Goal: Task Accomplishment & Management: Manage account settings

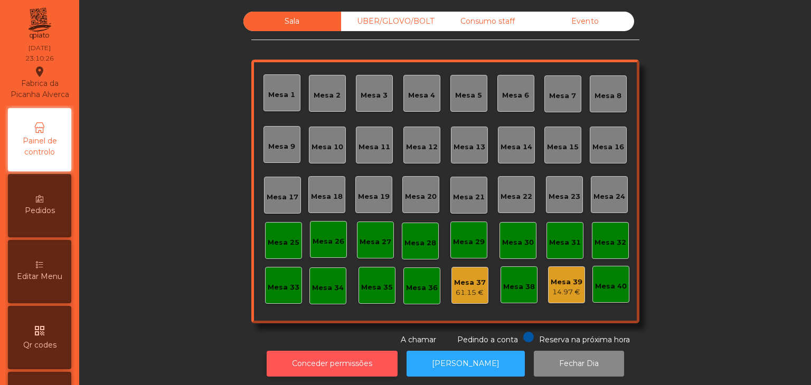
click at [316, 360] on button "Conceder permissões" at bounding box center [332, 364] width 131 height 26
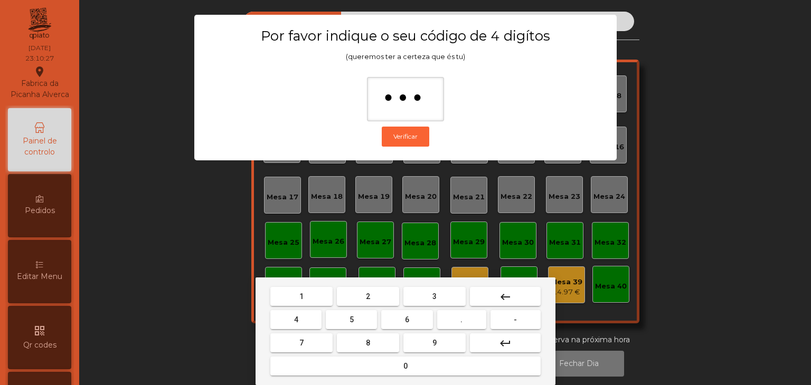
type input "****"
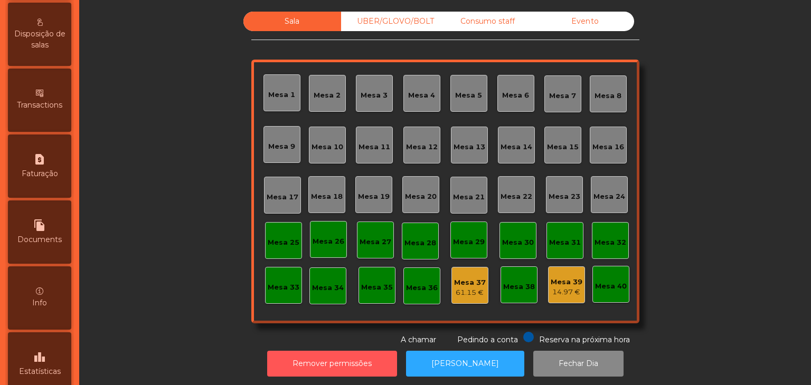
scroll to position [528, 0]
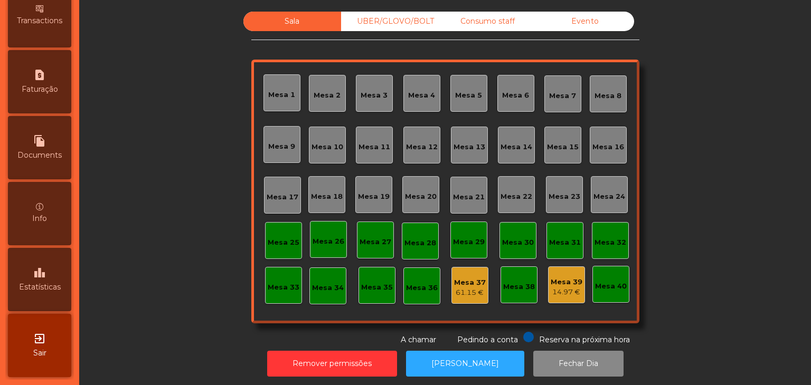
click at [59, 268] on div "leaderboard Estatísticas" at bounding box center [39, 279] width 63 height 63
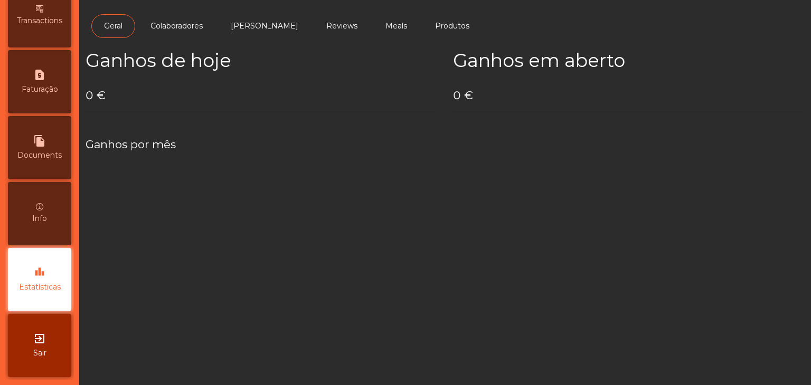
scroll to position [531, 0]
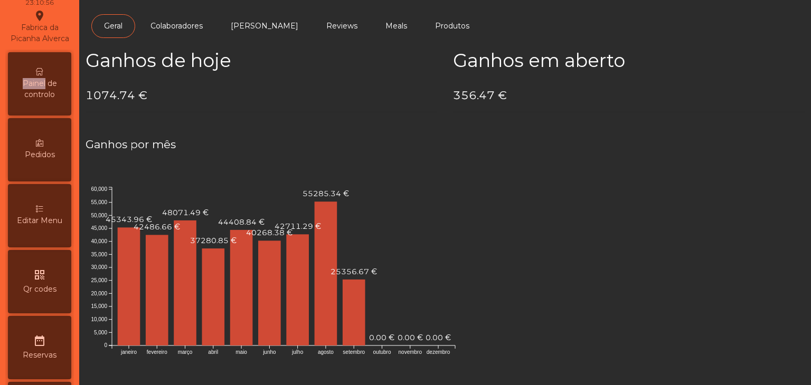
click at [45, 87] on div "Painel de controlo" at bounding box center [39, 83] width 63 height 63
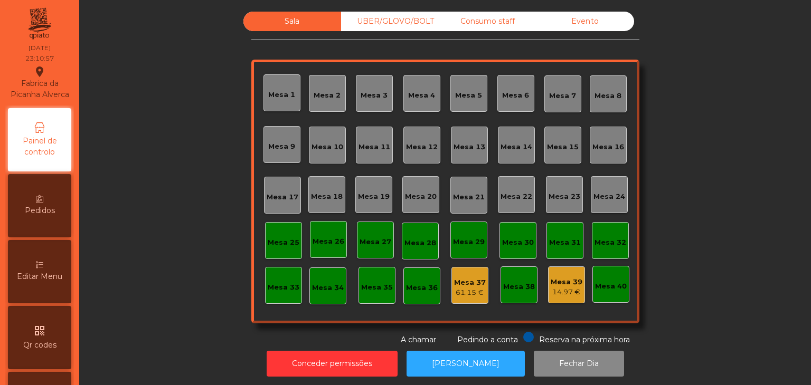
click at [593, 24] on div "Evento" at bounding box center [585, 22] width 98 height 20
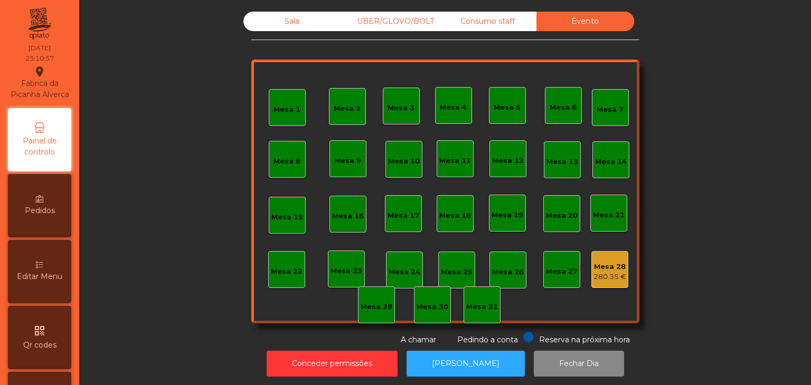
click at [610, 272] on div "280.35 €" at bounding box center [609, 277] width 33 height 11
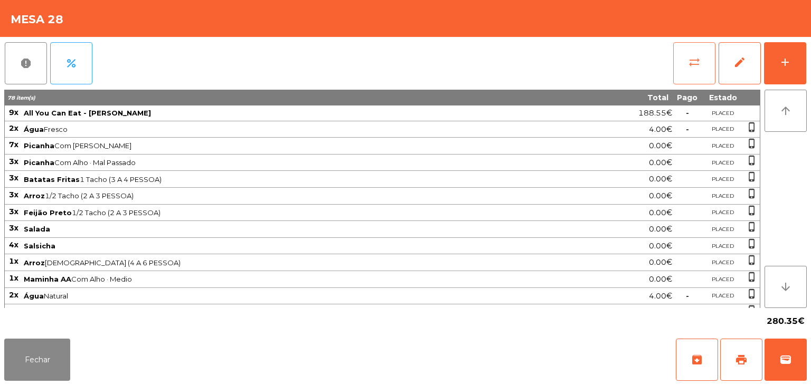
click at [704, 52] on button "sync_alt" at bounding box center [694, 63] width 42 height 42
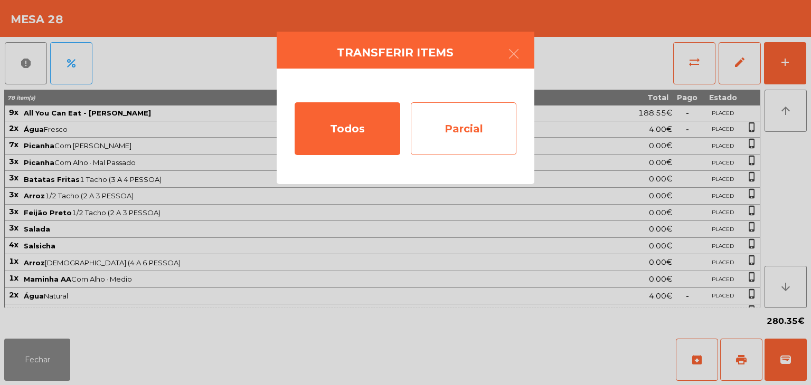
click at [448, 136] on div "Parcial" at bounding box center [464, 128] width 106 height 53
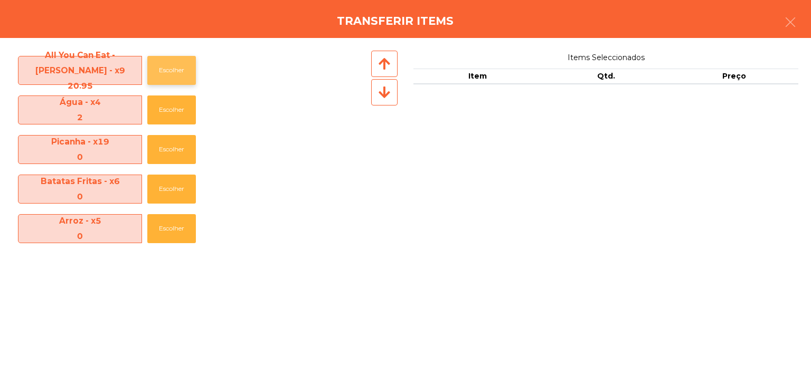
click at [178, 69] on button "Escolher" at bounding box center [171, 70] width 49 height 29
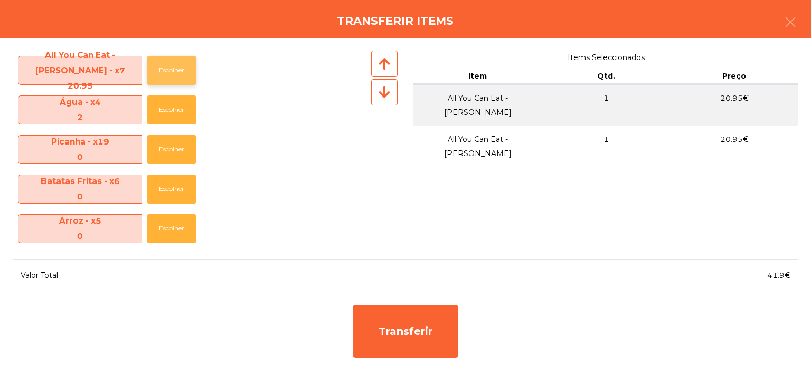
click at [178, 69] on button "Escolher" at bounding box center [171, 70] width 49 height 29
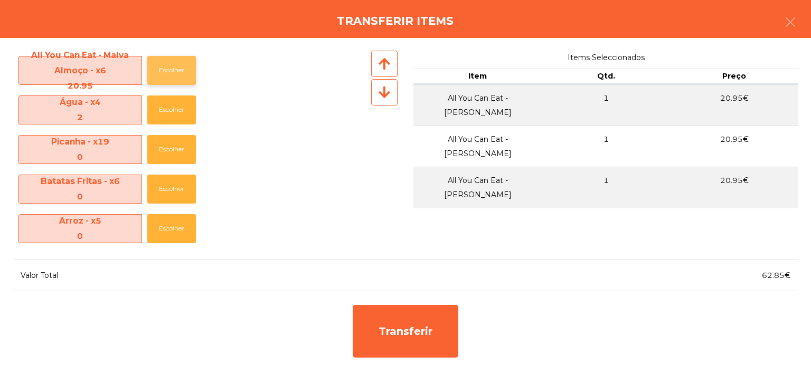
click at [178, 69] on button "Escolher" at bounding box center [171, 70] width 49 height 29
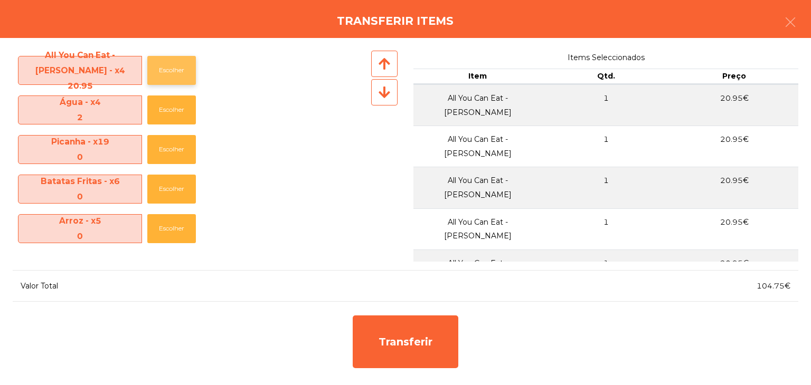
click at [178, 69] on button "Escolher" at bounding box center [171, 70] width 49 height 29
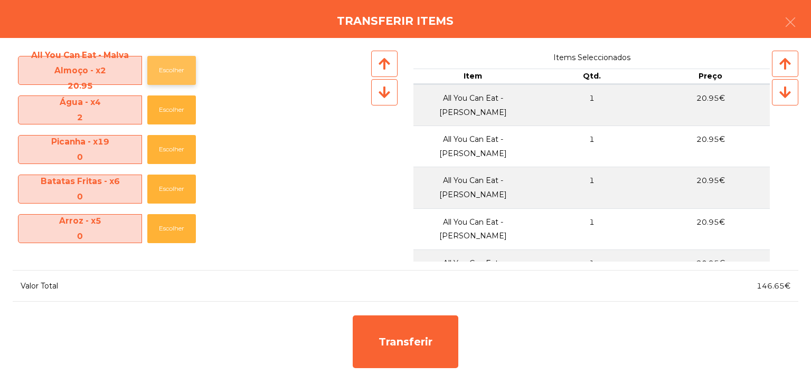
click at [178, 69] on button "Escolher" at bounding box center [171, 70] width 49 height 29
click at [181, 110] on button "Escolher" at bounding box center [171, 110] width 49 height 29
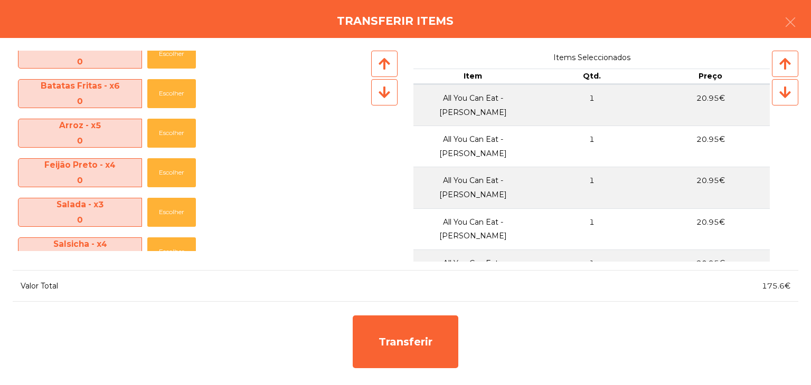
scroll to position [158, 0]
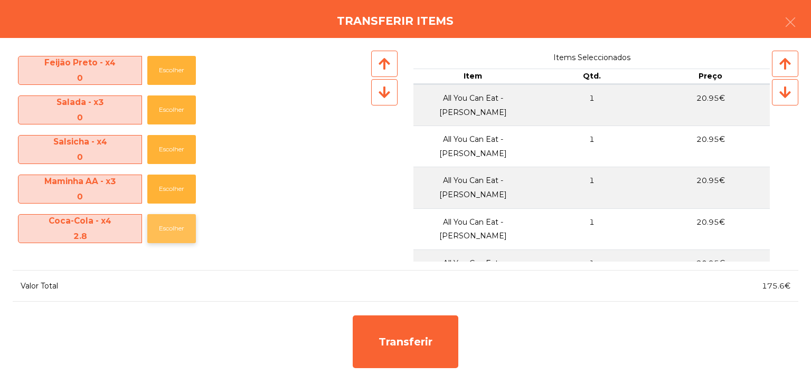
click at [168, 233] on button "Escolher" at bounding box center [171, 228] width 49 height 29
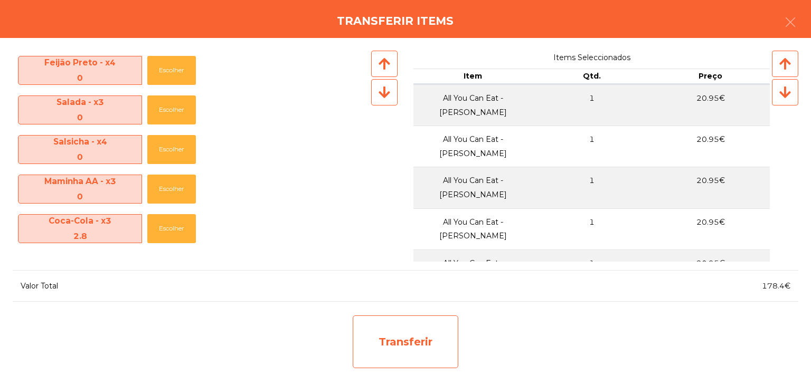
click at [414, 328] on div "Transferir" at bounding box center [406, 342] width 106 height 53
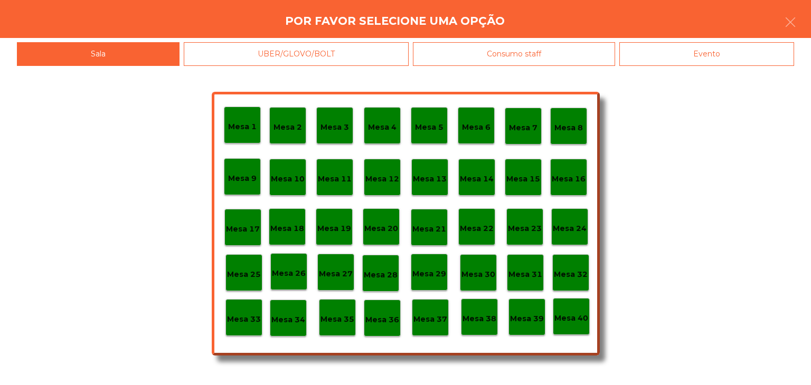
click at [474, 278] on p "Mesa 30" at bounding box center [478, 275] width 34 height 12
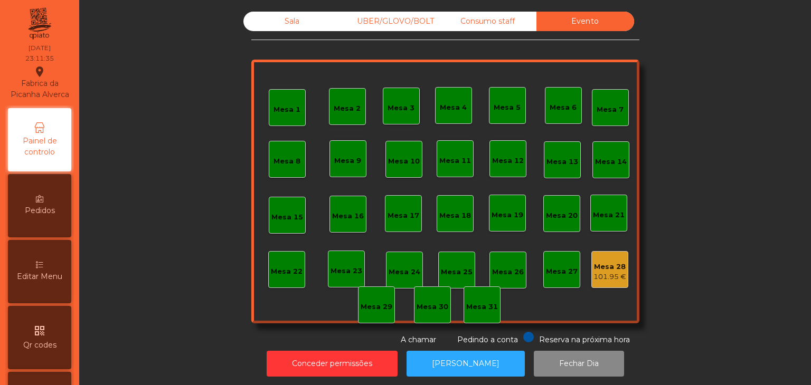
click at [597, 266] on div "Mesa 28" at bounding box center [609, 267] width 33 height 11
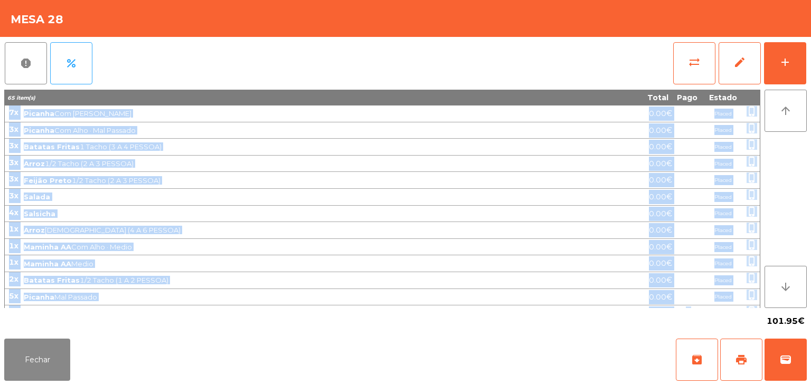
scroll to position [335, 0]
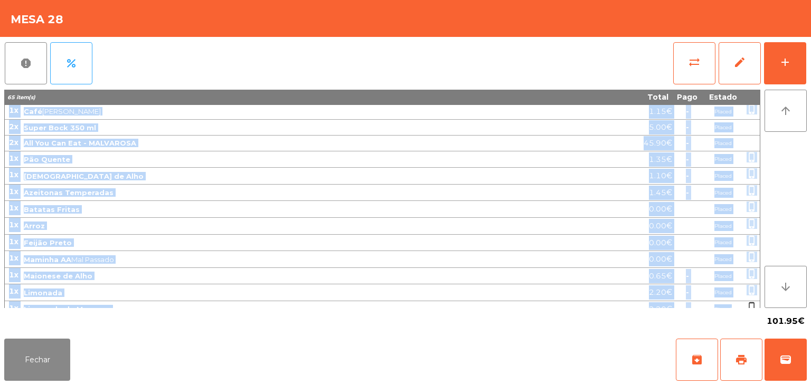
drag, startPoint x: 8, startPoint y: 115, endPoint x: 737, endPoint y: 296, distance: 750.9
click at [737, 296] on tbody "7x Picanha Com Alho · Médio 0.00€ Placed phone_iphone 3x Picanha Com Alho · Mal…" at bounding box center [382, 45] width 755 height 548
copy tbody "8l Ipsumdo Sit Amet · Conse 6.71€ Adipis elits_doeius 9t Incidid Utl Etdo · Mag…"
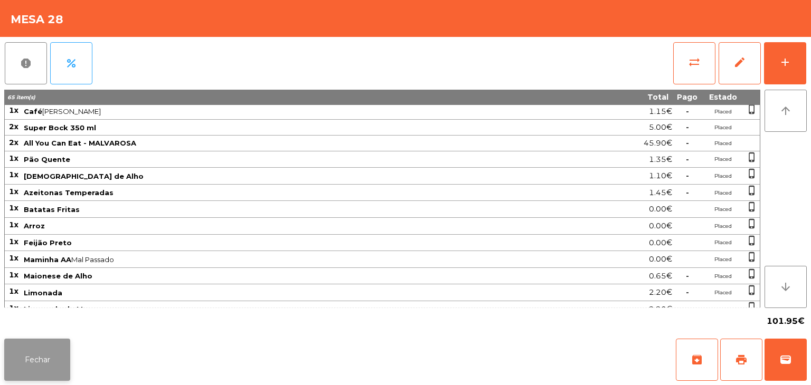
click at [58, 354] on button "Fechar" at bounding box center [37, 360] width 66 height 42
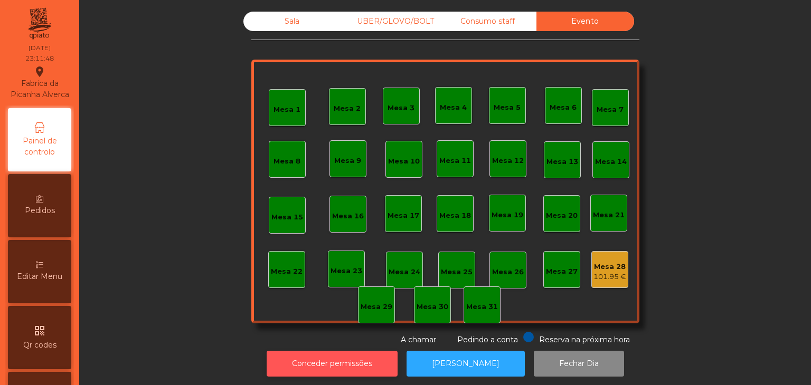
click at [346, 364] on button "Conceder permissões" at bounding box center [332, 364] width 131 height 26
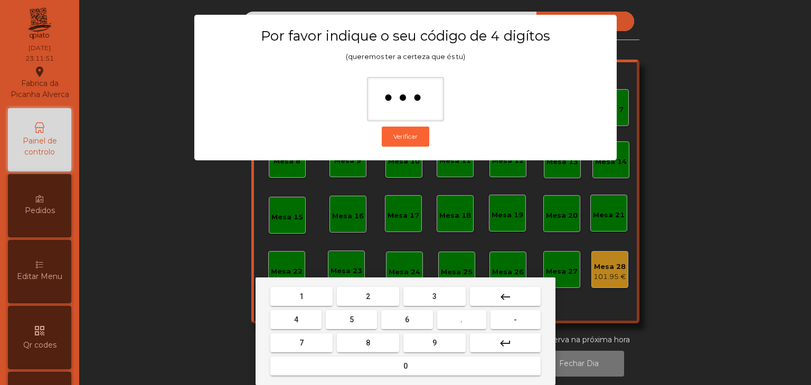
type input "****"
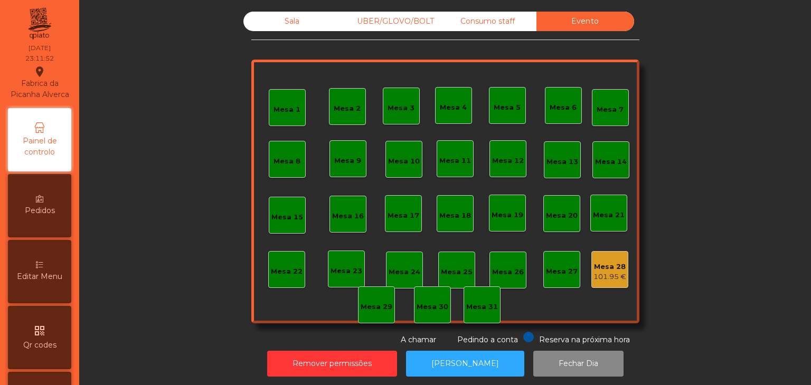
click at [596, 260] on div "Mesa 28 101.95 €" at bounding box center [609, 270] width 33 height 25
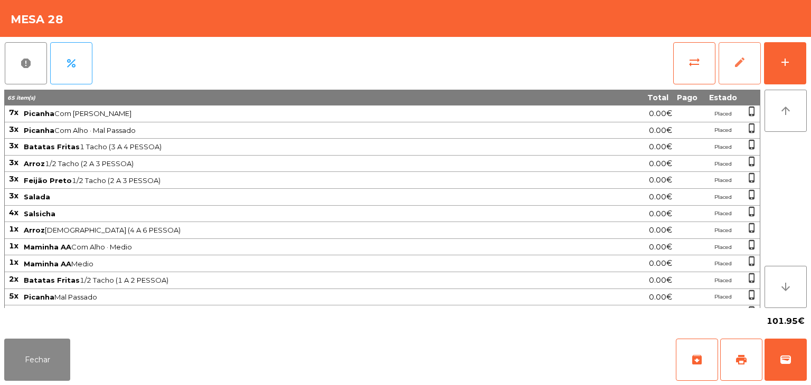
click at [737, 62] on span "edit" at bounding box center [739, 62] width 13 height 13
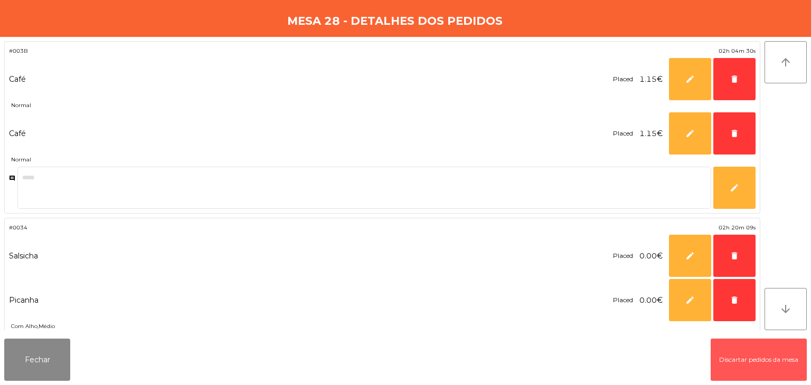
click at [734, 364] on button "Discartar pedidos da mesa" at bounding box center [759, 360] width 96 height 42
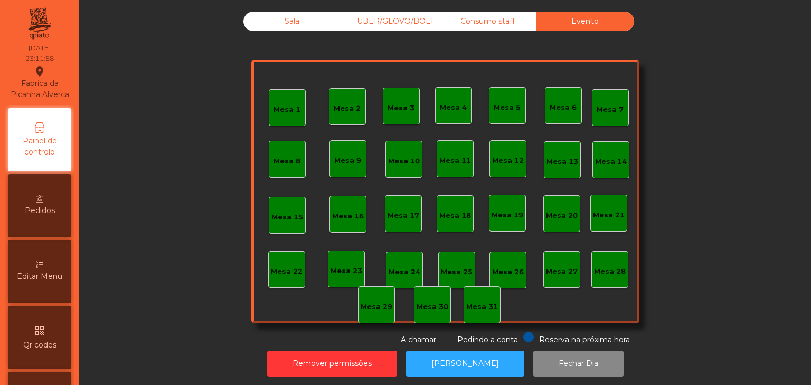
click at [491, 24] on div "Consumo staff" at bounding box center [488, 22] width 98 height 20
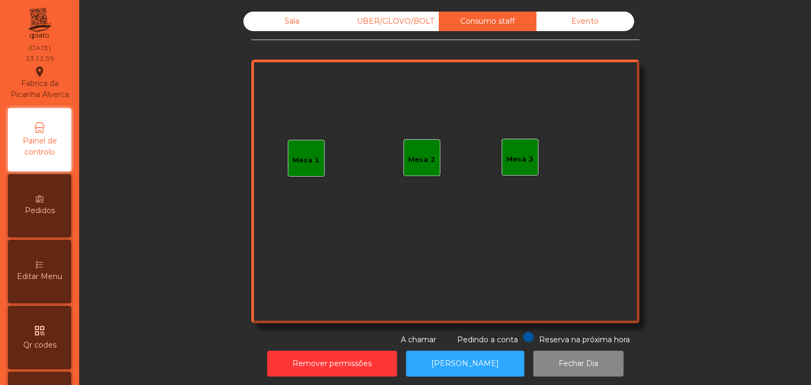
drag, startPoint x: 394, startPoint y: 29, endPoint x: 315, endPoint y: 26, distance: 78.7
click at [391, 29] on div "UBER/GLOVO/BOLT" at bounding box center [390, 22] width 98 height 20
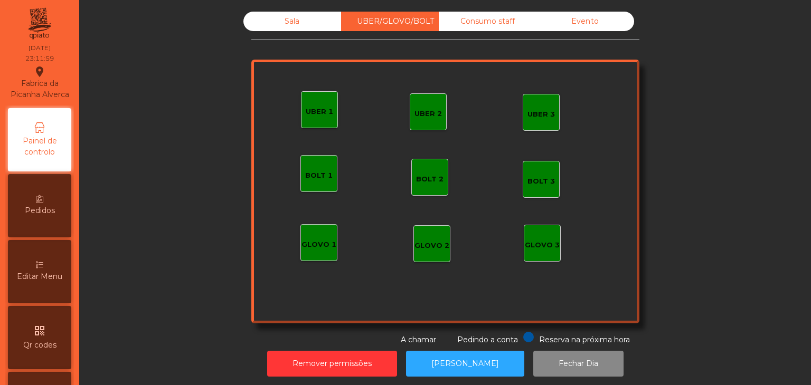
click at [277, 24] on div "Sala" at bounding box center [292, 22] width 98 height 20
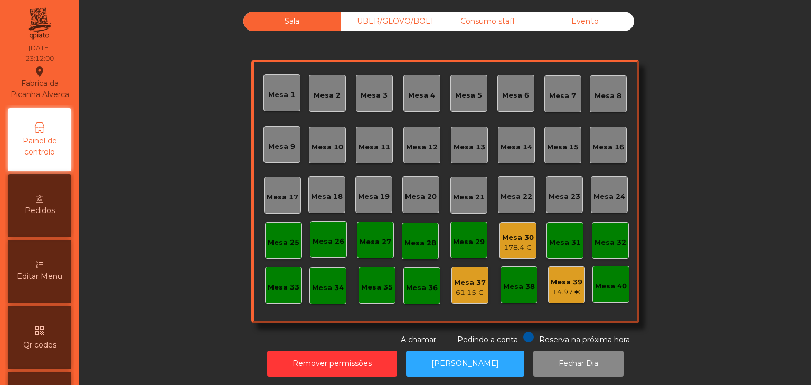
click at [507, 246] on div "178.4 €" at bounding box center [518, 248] width 32 height 11
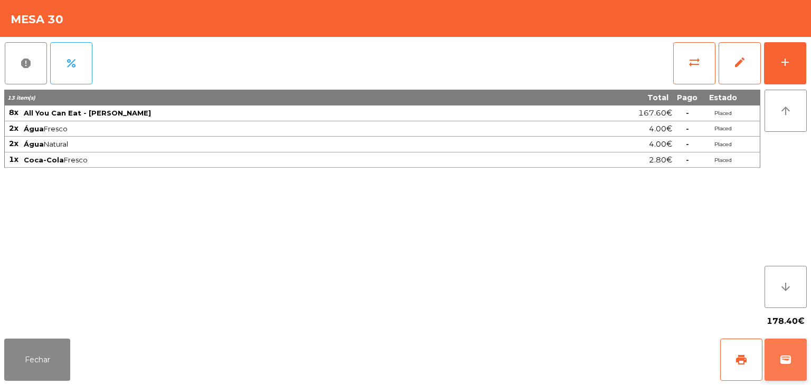
click at [792, 373] on button "wallet" at bounding box center [785, 360] width 42 height 42
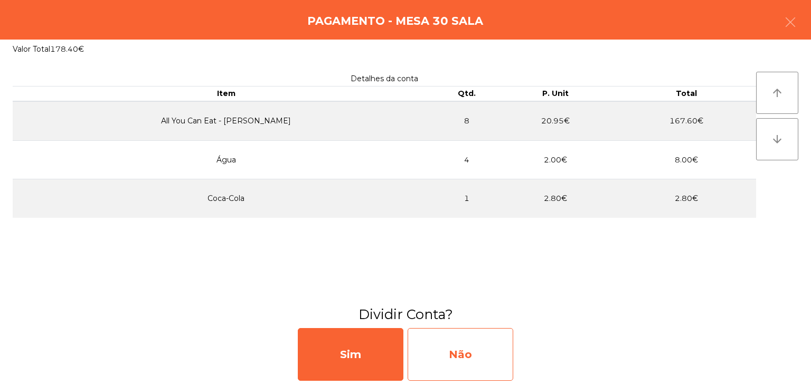
click at [486, 341] on div "Não" at bounding box center [461, 354] width 106 height 53
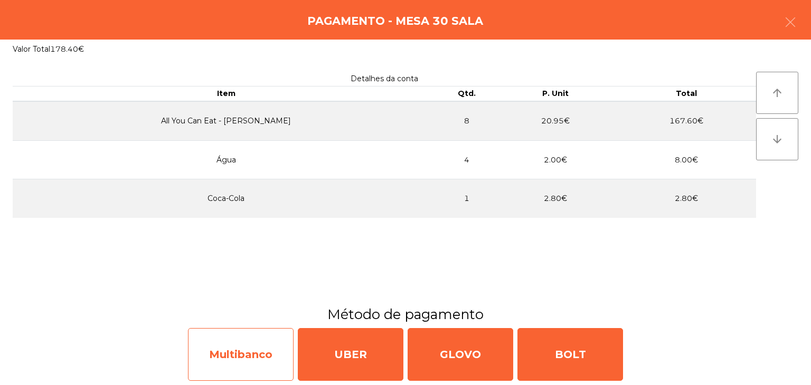
click at [249, 336] on div "Multibanco" at bounding box center [241, 354] width 106 height 53
select select "**"
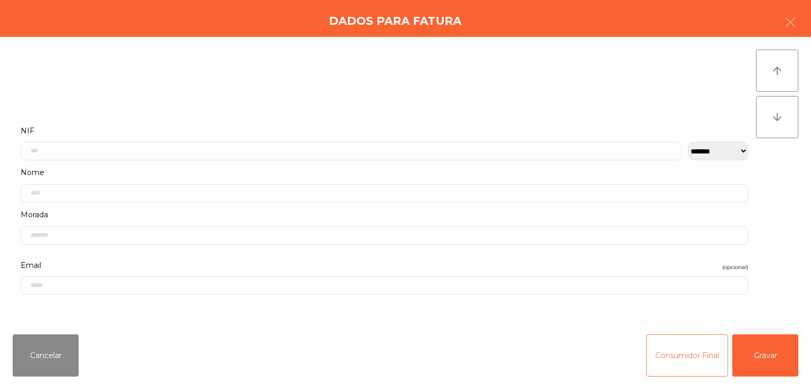
click at [701, 361] on button "Consumidor Final" at bounding box center [687, 356] width 82 height 42
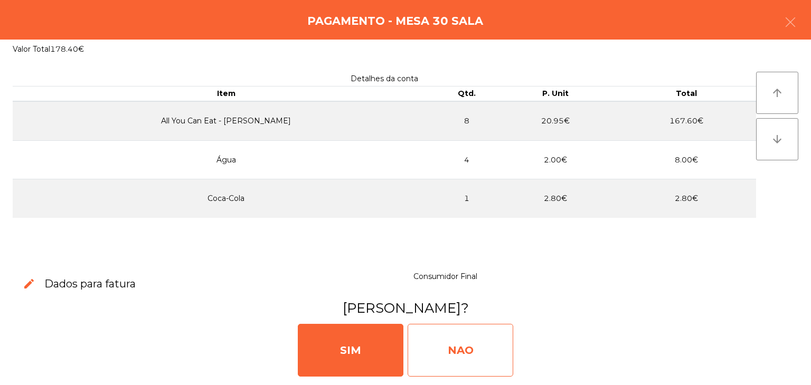
click at [478, 345] on div "NAO" at bounding box center [461, 350] width 106 height 53
